Goal: Task Accomplishment & Management: Complete application form

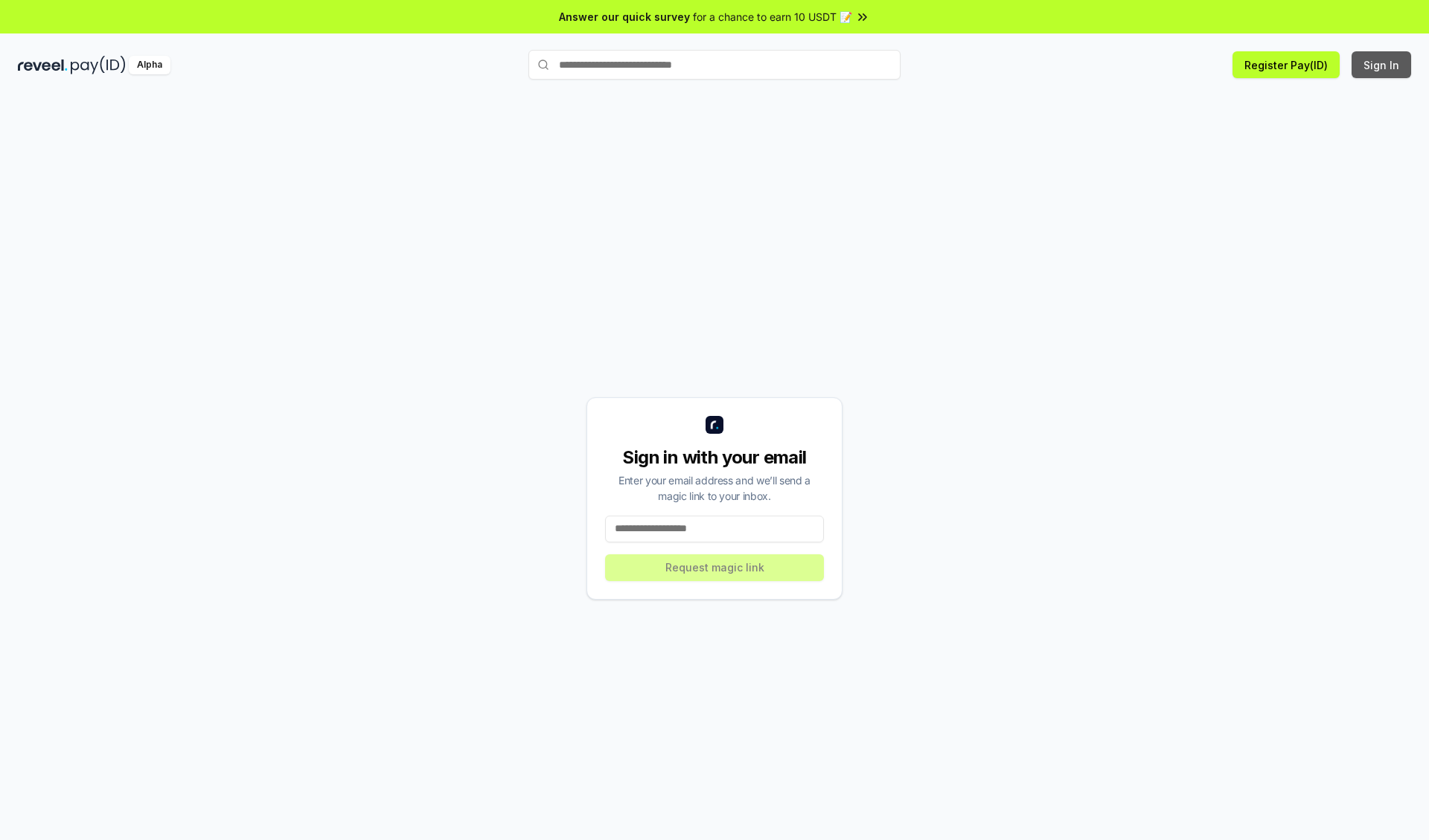
click at [1382, 65] on button "Sign In" at bounding box center [1381, 65] width 60 height 27
type input "**********"
click at [715, 567] on button "Request magic link" at bounding box center [714, 568] width 219 height 27
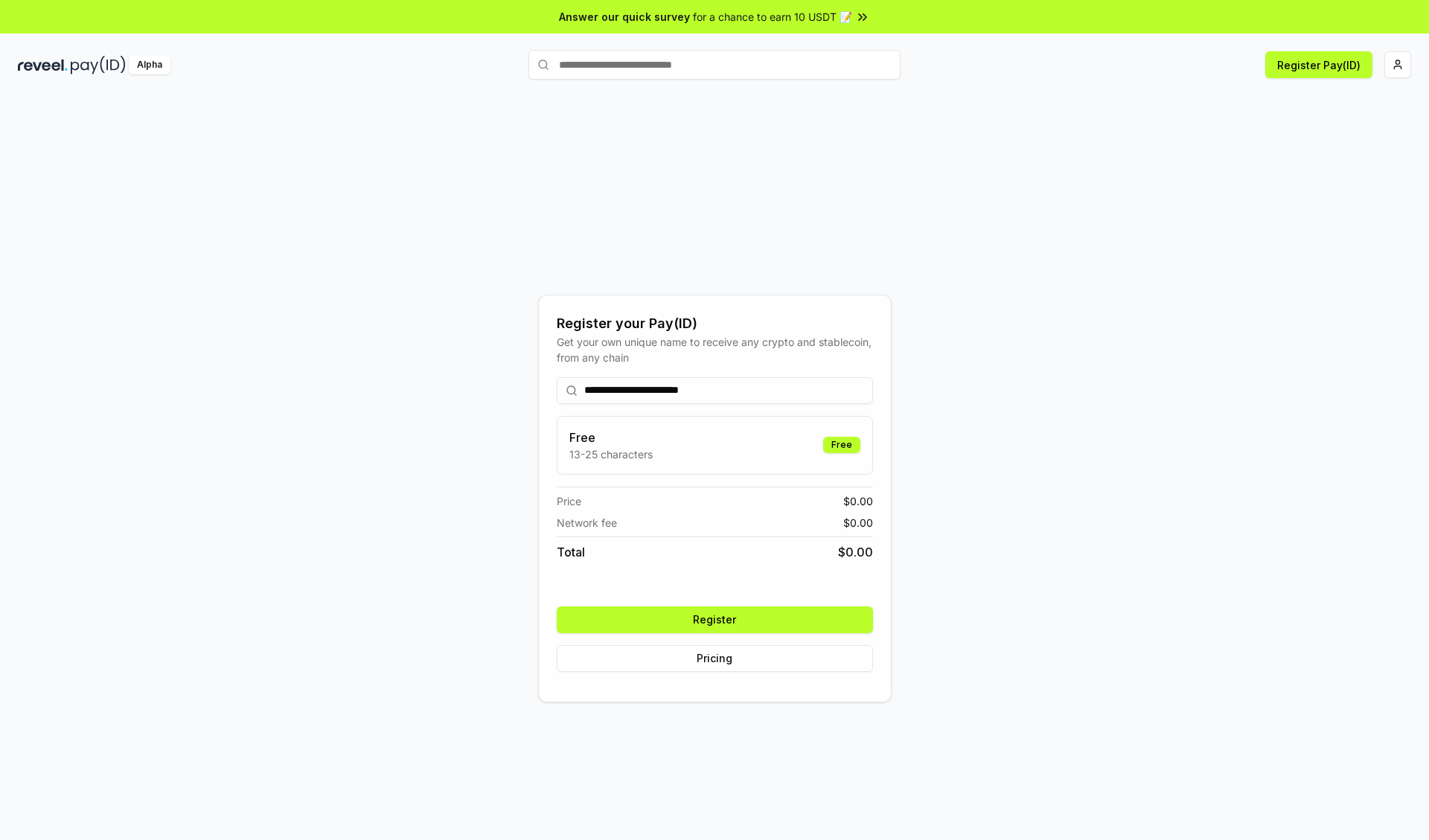
click at [715, 619] on button "Register" at bounding box center [715, 620] width 316 height 27
